Goal: Task Accomplishment & Management: Manage account settings

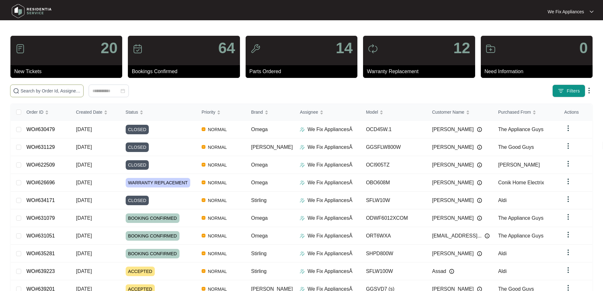
drag, startPoint x: 93, startPoint y: 93, endPoint x: 24, endPoint y: 90, distance: 69.7
paste input "635383"
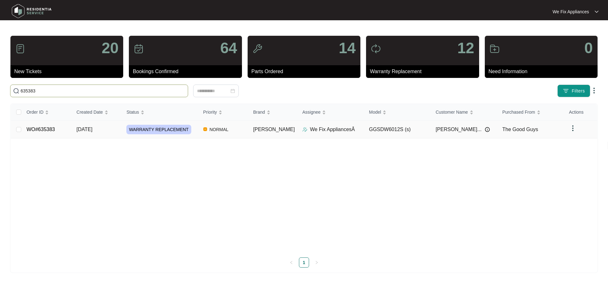
type input "635383"
click at [46, 127] on link "WO#635383" at bounding box center [41, 129] width 28 height 5
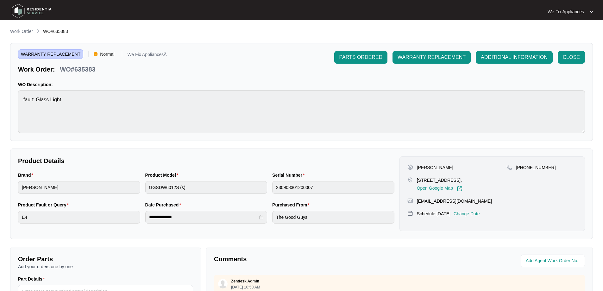
click at [480, 215] on p "Change Date" at bounding box center [467, 214] width 26 height 6
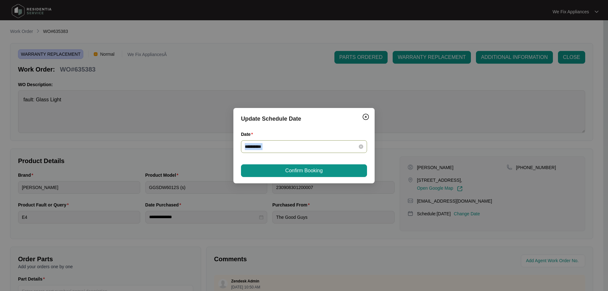
drag, startPoint x: 305, startPoint y: 132, endPoint x: 301, endPoint y: 142, distance: 10.2
click at [301, 142] on div "**********" at bounding box center [304, 142] width 126 height 22
click at [293, 148] on input "**********" at bounding box center [300, 146] width 111 height 7
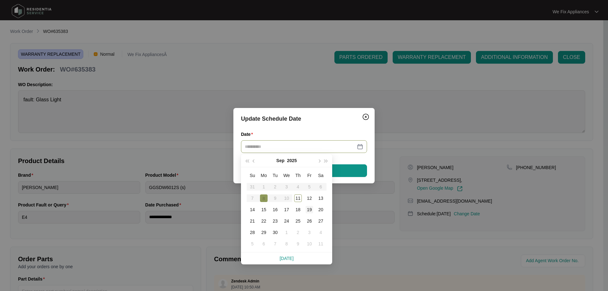
click at [310, 209] on div "19" at bounding box center [310, 210] width 8 height 8
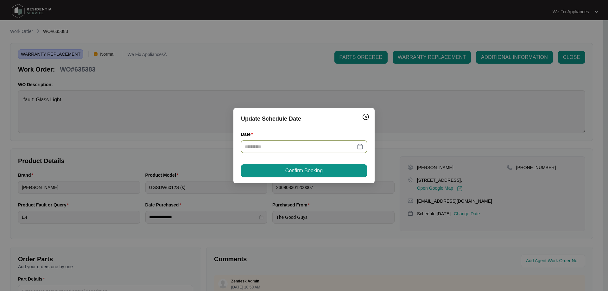
type input "**********"
click at [313, 173] on span "Confirm Booking" at bounding box center [303, 171] width 37 height 8
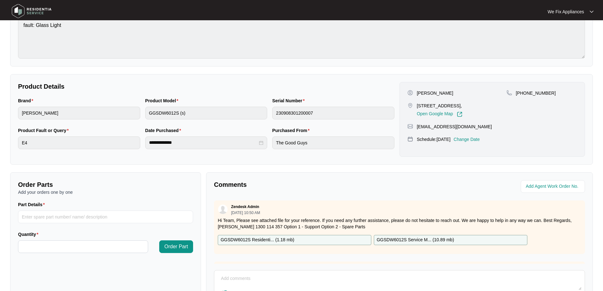
scroll to position [129, 0]
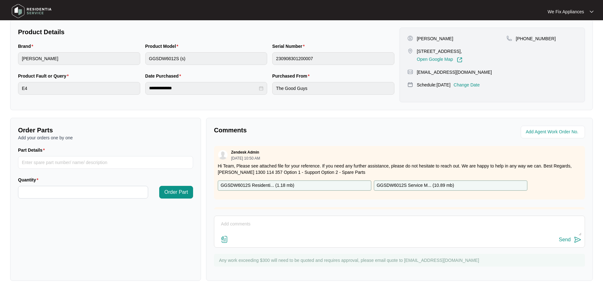
click at [257, 236] on div "Send" at bounding box center [400, 240] width 364 height 9
click at [252, 231] on textarea at bounding box center [400, 227] width 364 height 16
type textarea "Hi team, just fyi - customer wanted [DATE] day off thank you."
click at [568, 237] on div "Send" at bounding box center [565, 240] width 12 height 6
click at [42, 10] on img at bounding box center [31, 11] width 44 height 19
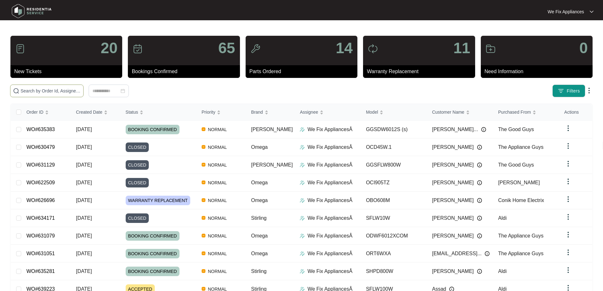
paste input "639223"
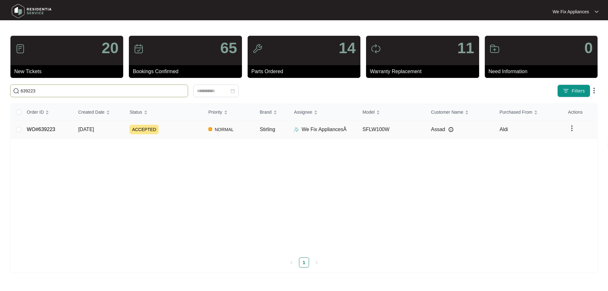
type input "639223"
click at [47, 130] on link "WO#639223" at bounding box center [41, 129] width 28 height 5
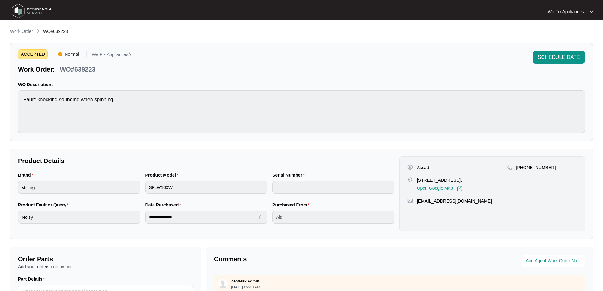
click at [553, 58] on span "SCHEDULE DATE" at bounding box center [559, 58] width 42 height 8
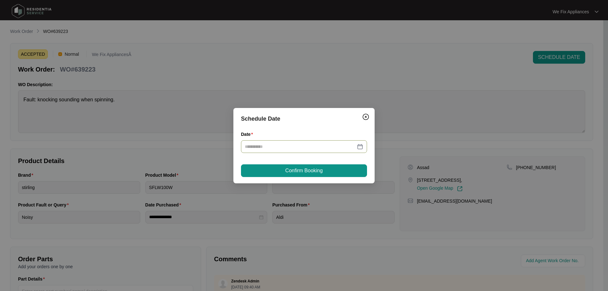
click at [278, 146] on input "Date" at bounding box center [300, 146] width 111 height 7
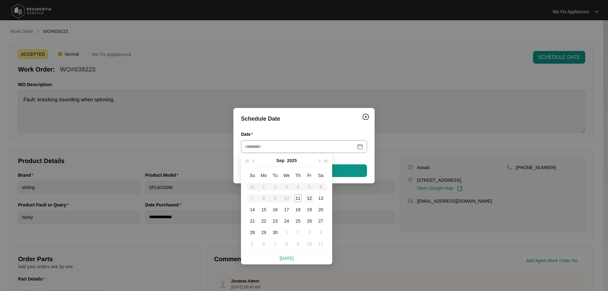
type input "**********"
click at [312, 199] on div "12" at bounding box center [310, 198] width 8 height 8
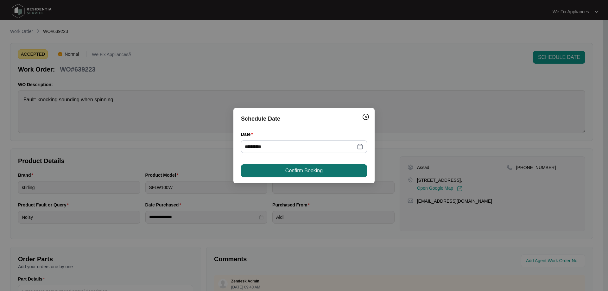
click at [321, 168] on span "Confirm Booking" at bounding box center [303, 171] width 37 height 8
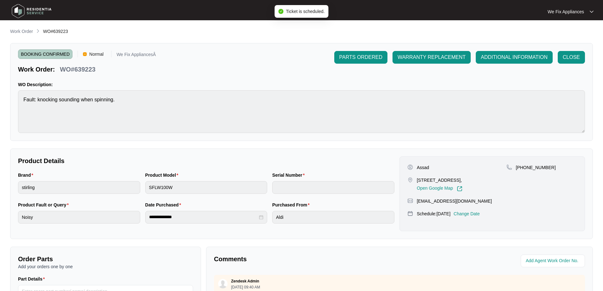
click at [28, 4] on img at bounding box center [31, 11] width 44 height 19
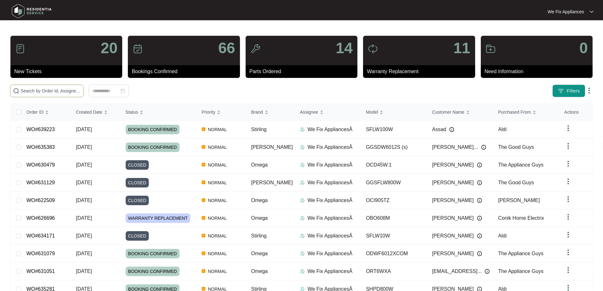
paste input "626696"
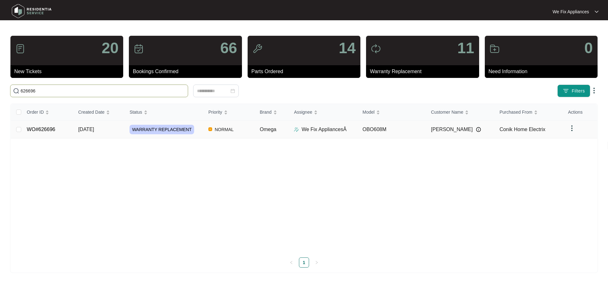
type input "626696"
click at [49, 128] on link "WO#626696" at bounding box center [41, 129] width 28 height 5
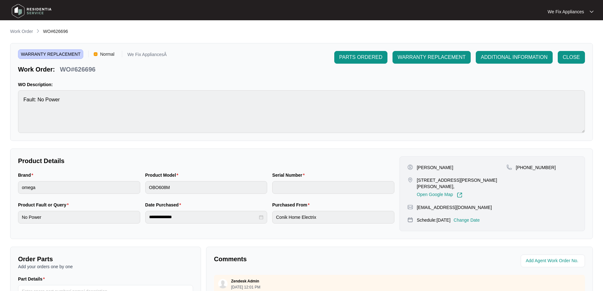
click at [472, 223] on p "Change Date" at bounding box center [467, 220] width 26 height 6
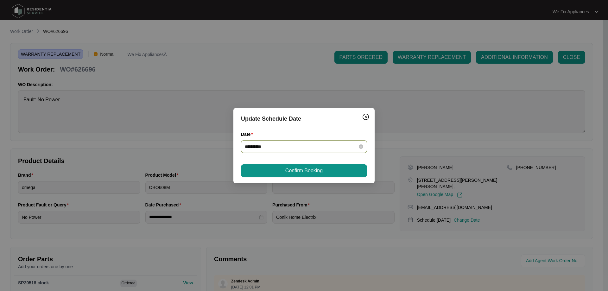
click at [311, 151] on div "**********" at bounding box center [304, 146] width 126 height 13
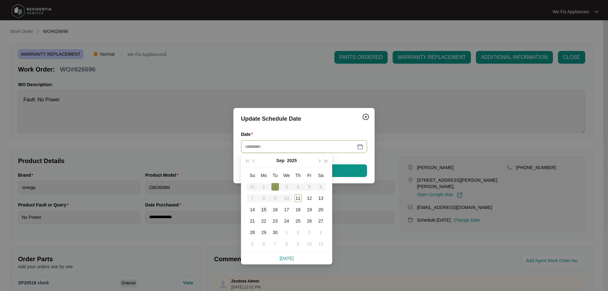
click at [265, 210] on div "15" at bounding box center [264, 210] width 8 height 8
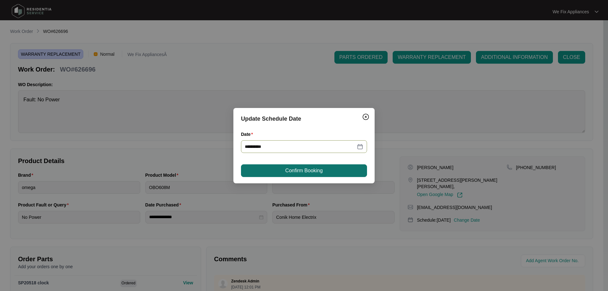
type input "**********"
click at [318, 162] on div "**********" at bounding box center [303, 145] width 141 height 75
click at [315, 169] on span "Confirm Booking" at bounding box center [303, 171] width 37 height 8
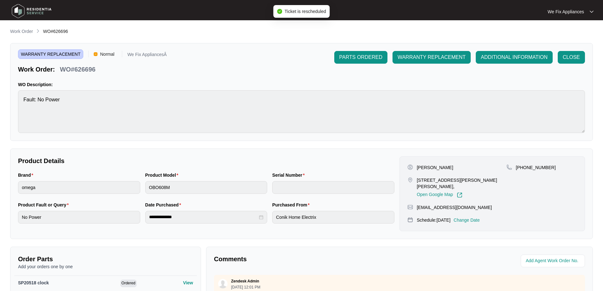
click at [47, 11] on img at bounding box center [31, 11] width 44 height 19
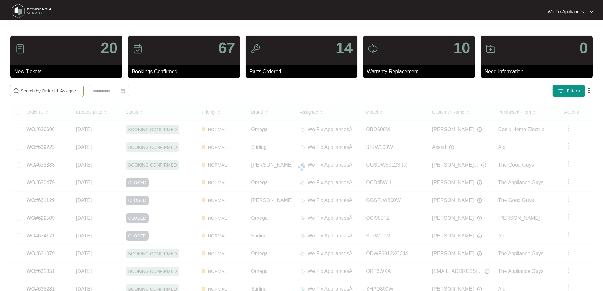
paste input "636552"
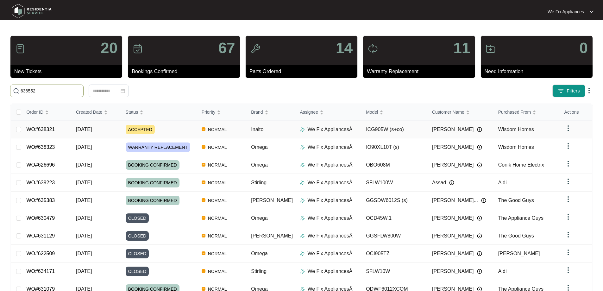
type input "636552"
click at [42, 130] on link "WO#638321" at bounding box center [40, 129] width 28 height 5
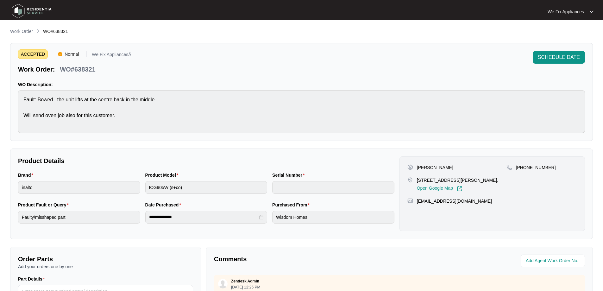
click at [35, 13] on img at bounding box center [31, 11] width 44 height 19
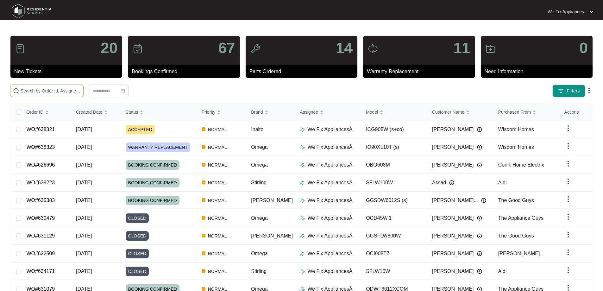
paste input "636552"
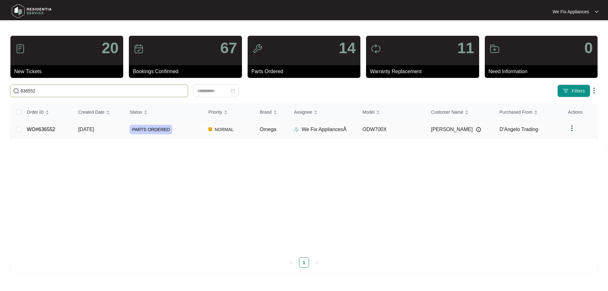
type input "636552"
click at [36, 131] on link "WO#636552" at bounding box center [41, 129] width 28 height 5
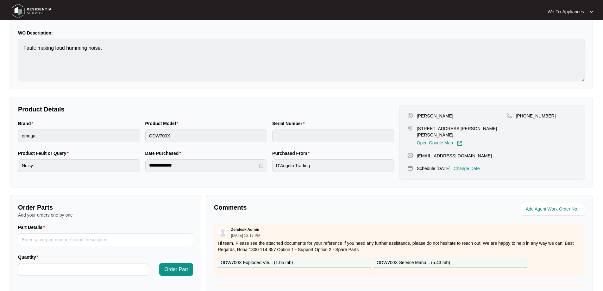
scroll to position [127, 0]
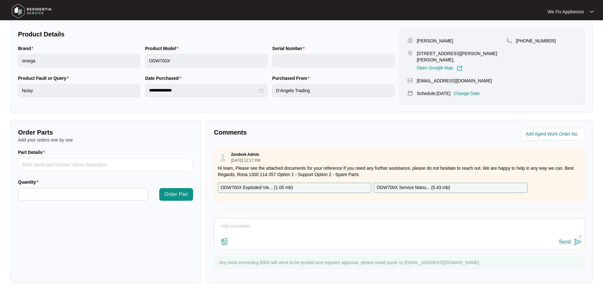
click at [286, 230] on textarea at bounding box center [400, 229] width 364 height 16
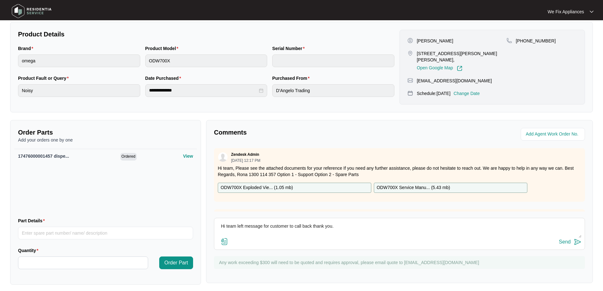
type textarea "Hi team left message for customer to call back thank you."
click at [563, 242] on div "Send" at bounding box center [565, 242] width 12 height 6
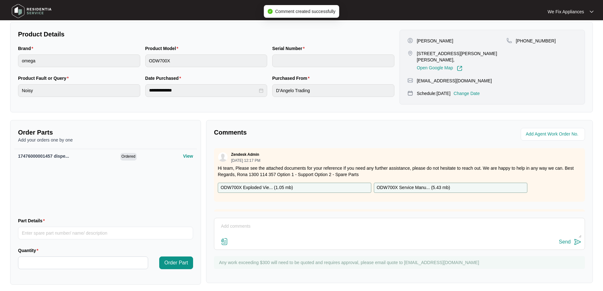
click at [42, 10] on img at bounding box center [31, 11] width 44 height 19
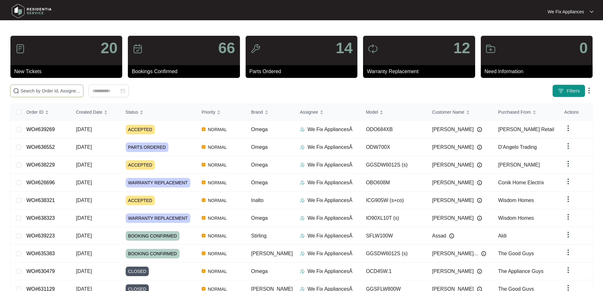
paste input "637220"
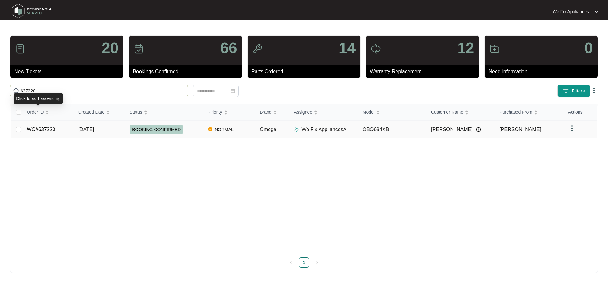
type input "637220"
click at [42, 131] on link "WO#637220" at bounding box center [41, 129] width 28 height 5
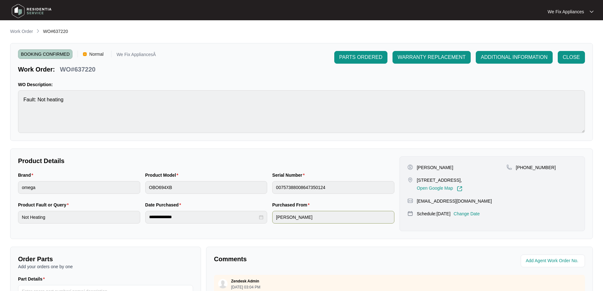
scroll to position [127, 0]
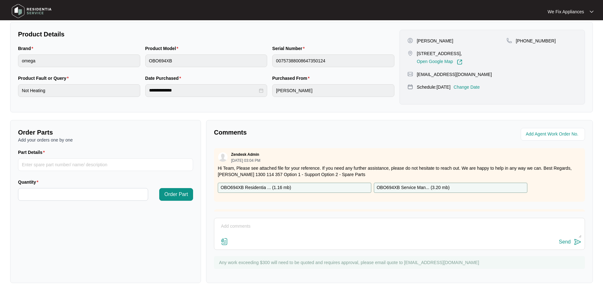
click at [305, 235] on textarea at bounding box center [400, 229] width 364 height 16
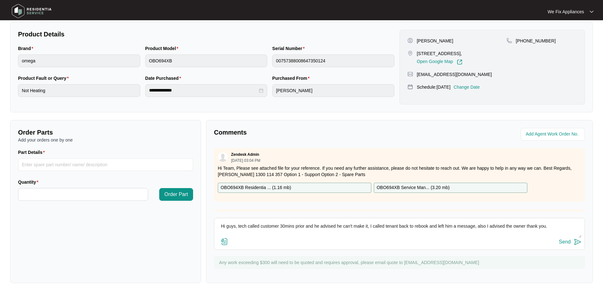
click at [305, 226] on textarea "Hi guys, tech called customer 30mins prior and he advised he can't make it, I c…" at bounding box center [400, 229] width 364 height 16
drag, startPoint x: 474, startPoint y: 226, endPoint x: 566, endPoint y: 233, distance: 92.7
click at [566, 233] on textarea "Hi guys, tech called customer 30mins prior for todays schedule which was betwee…" at bounding box center [400, 229] width 364 height 16
type textarea "Hi guys, tech called customer 30mins prior for todays schedule which was betwee…"
drag, startPoint x: 468, startPoint y: 85, endPoint x: 470, endPoint y: 93, distance: 8.8
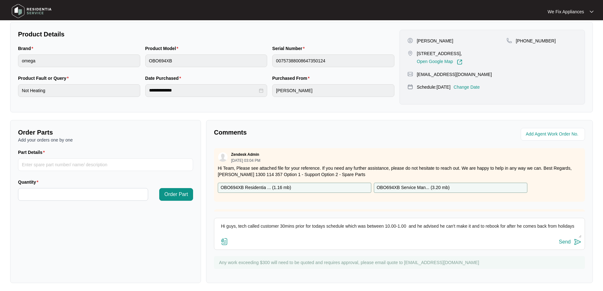
click at [468, 86] on div "[PERSON_NAME] [STREET_ADDRESS], Open Google Map [PHONE_NUMBER] [EMAIL_ADDRESS][…" at bounding box center [493, 67] width 186 height 75
click at [470, 90] on p "Change Date" at bounding box center [467, 87] width 26 height 6
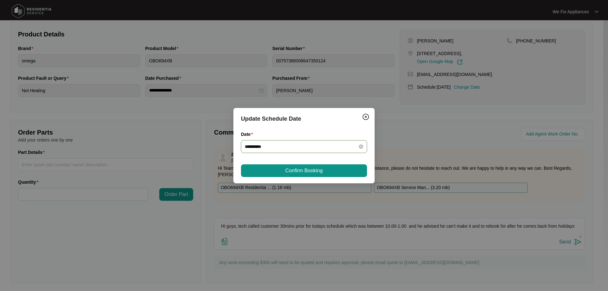
click at [326, 146] on input "**********" at bounding box center [300, 146] width 111 height 7
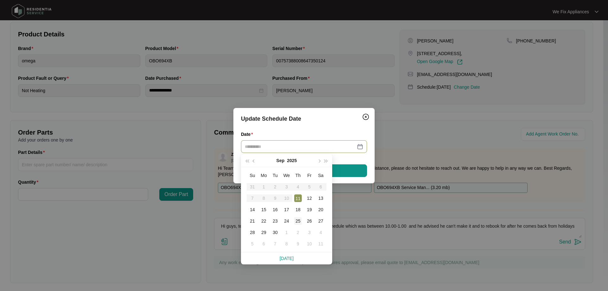
click at [298, 222] on div "25" at bounding box center [298, 221] width 8 height 8
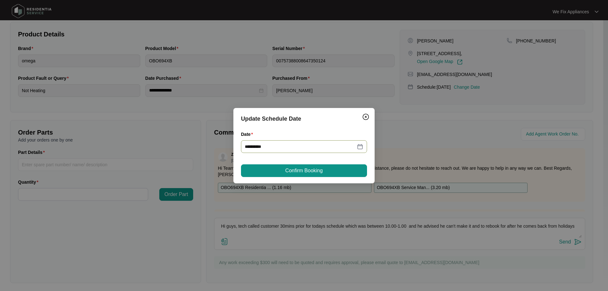
type input "**********"
click at [276, 238] on div "**********" at bounding box center [304, 145] width 608 height 291
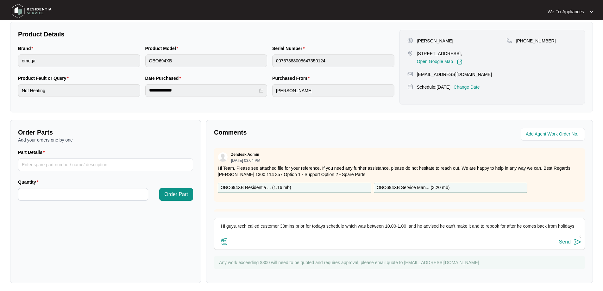
click at [252, 236] on textarea "Hi guys, tech called customer 30mins prior for todays schedule which was betwee…" at bounding box center [400, 229] width 364 height 16
type textarea "Hi guys, tech called customer 30mins prior for todays schedule which was betwee…"
click at [450, 241] on div "Send" at bounding box center [400, 242] width 364 height 9
click at [563, 243] on div "Send" at bounding box center [565, 242] width 12 height 6
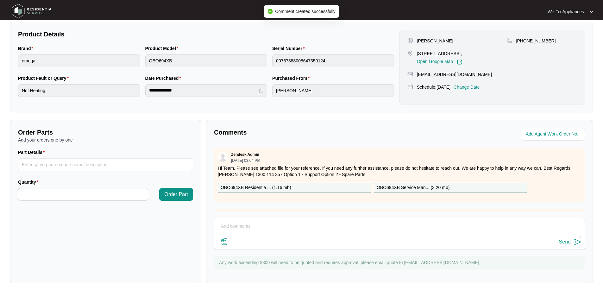
click at [44, 16] on img at bounding box center [31, 11] width 44 height 19
